Goal: Task Accomplishment & Management: Use online tool/utility

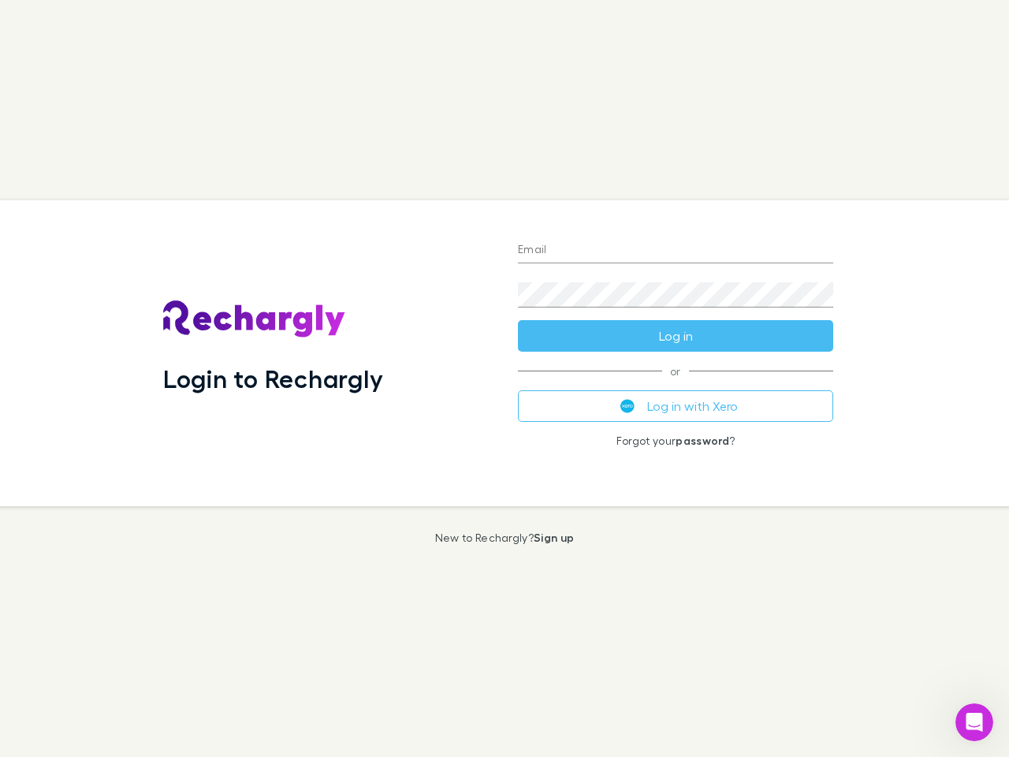
click at [505, 378] on div "Login to Rechargly" at bounding box center [328, 353] width 355 height 306
click at [676, 251] on input "Email" at bounding box center [675, 250] width 315 height 25
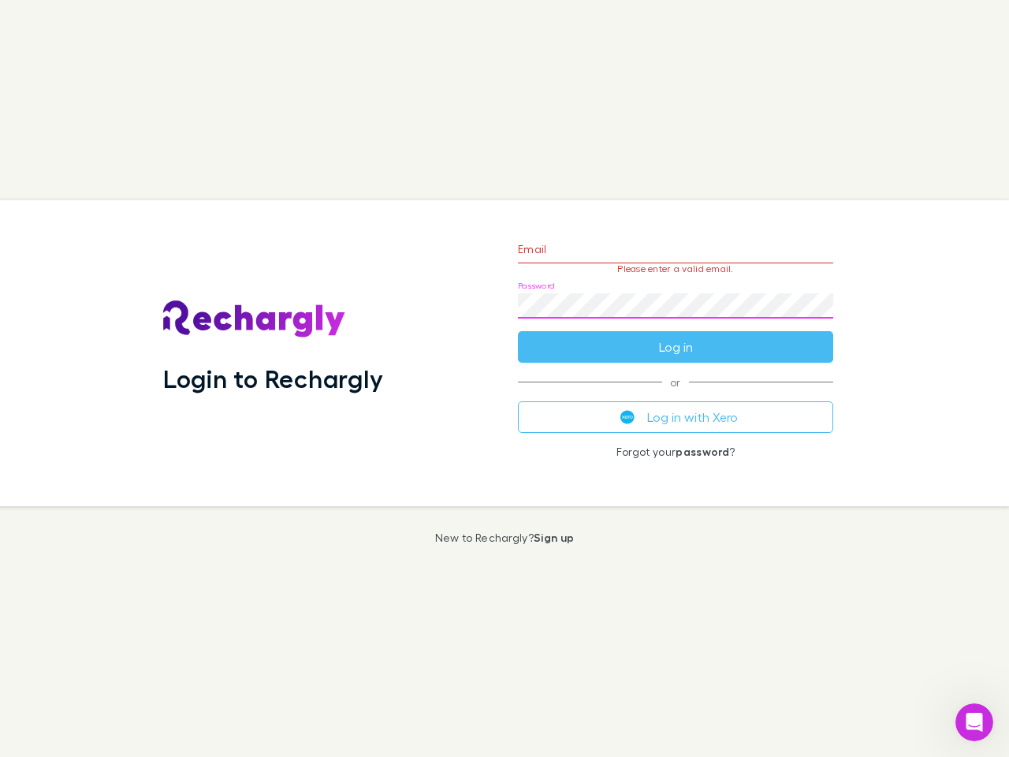
click at [676, 336] on form "Email Please enter a valid email. Password Log in" at bounding box center [675, 293] width 315 height 137
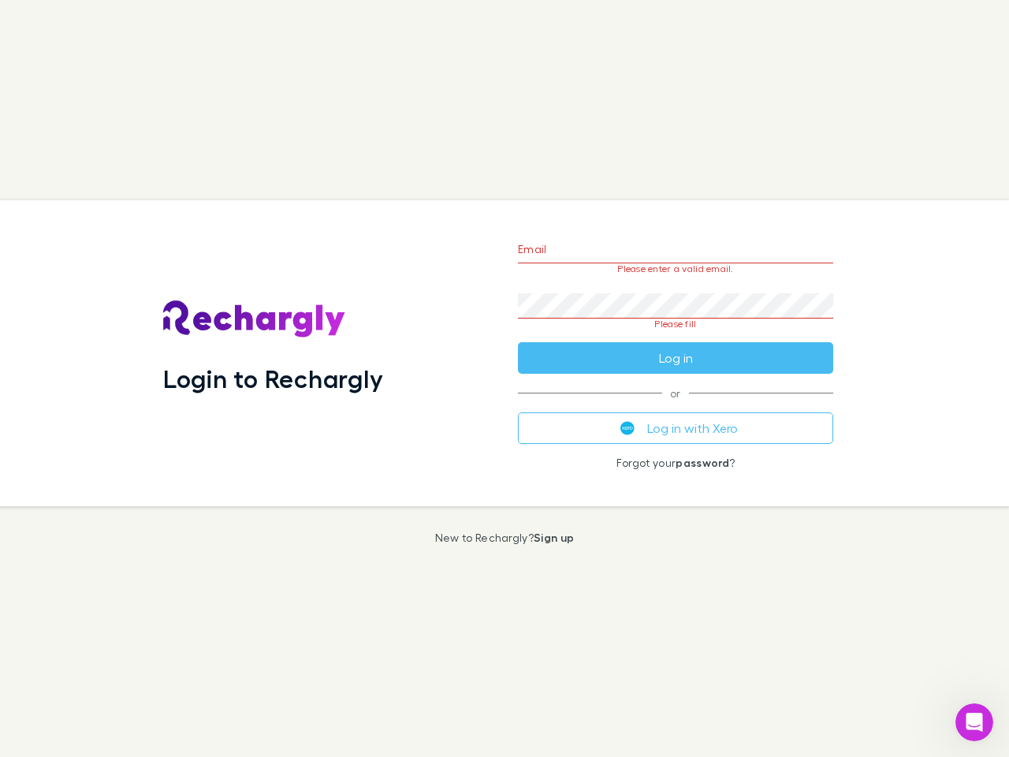
click at [676, 406] on div "Email Please enter a valid email. Password Please fill Log in or Log in with Xe…" at bounding box center [675, 353] width 341 height 306
click at [975, 722] on icon "Open Intercom Messenger" at bounding box center [975, 723] width 26 height 26
